Goal: Find contact information: Obtain details needed to contact an individual or organization

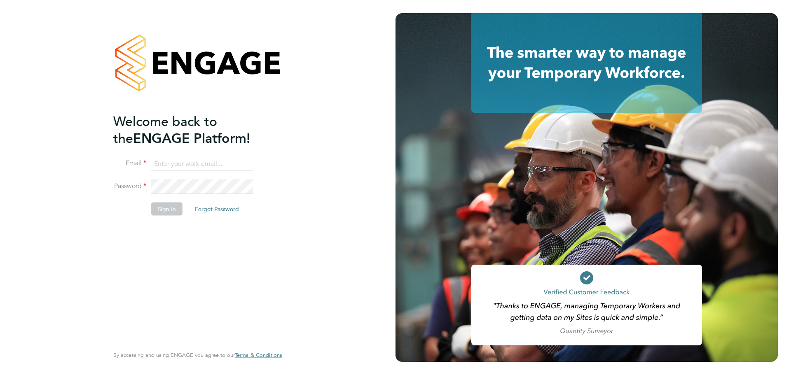
type input "lauren.southern@omniaoutsourcing.com"
click at [258, 285] on div "Welcome back to the ENGAGE Platform! Email lauren.southern@omniaoutsourcing.com…" at bounding box center [193, 229] width 161 height 232
click at [171, 208] on button "Sign In" at bounding box center [166, 208] width 31 height 13
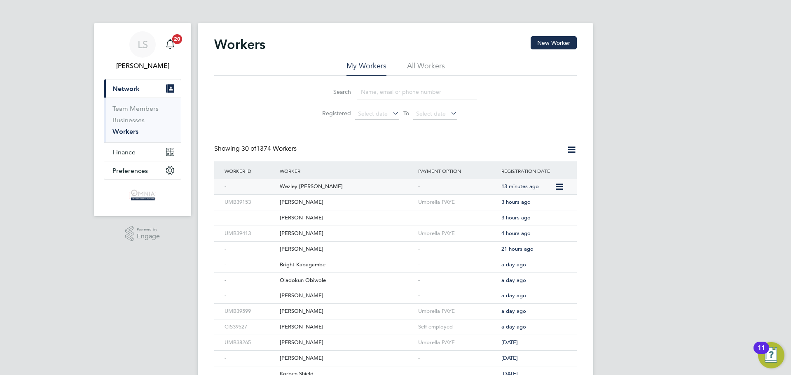
click at [297, 186] on div "Wezley [PERSON_NAME]" at bounding box center [347, 186] width 138 height 15
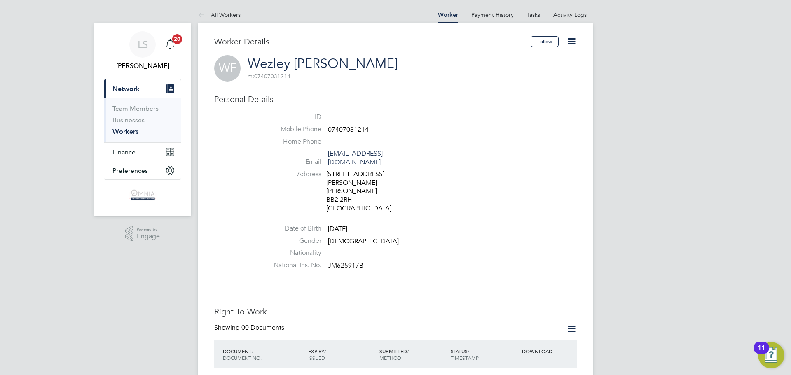
click at [350, 131] on span "07407031214" at bounding box center [348, 130] width 41 height 8
copy span "07407031214"
